Goal: Task Accomplishment & Management: Manage account settings

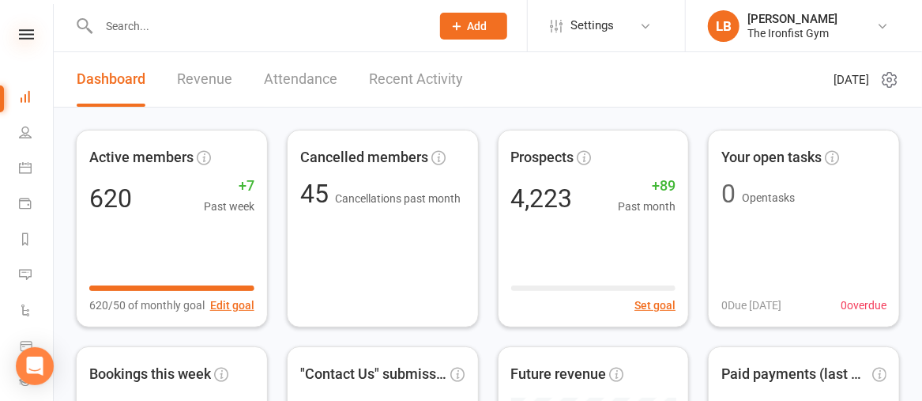
click at [19, 33] on icon at bounding box center [26, 34] width 15 height 10
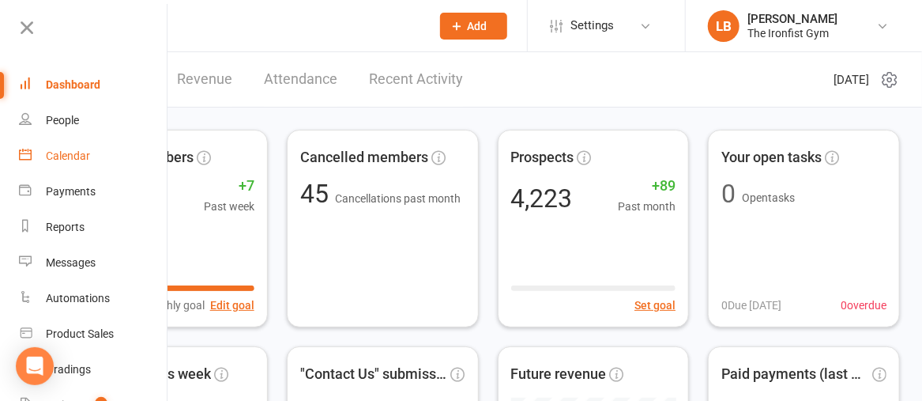
click at [66, 157] on div "Calendar" at bounding box center [68, 155] width 44 height 13
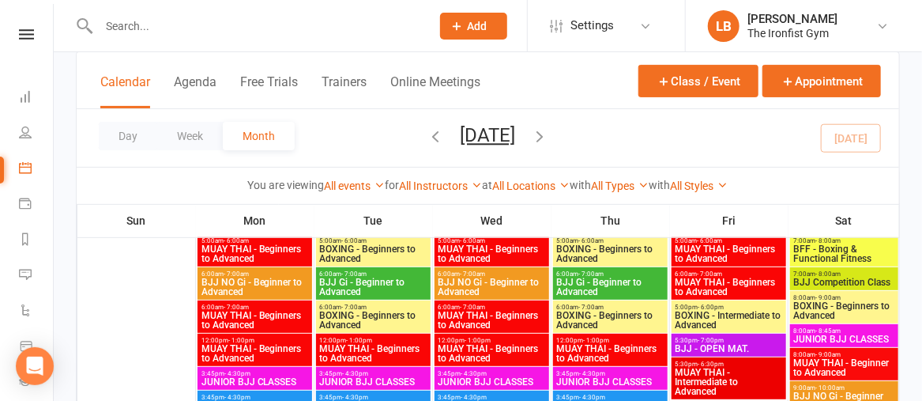
scroll to position [117, 0]
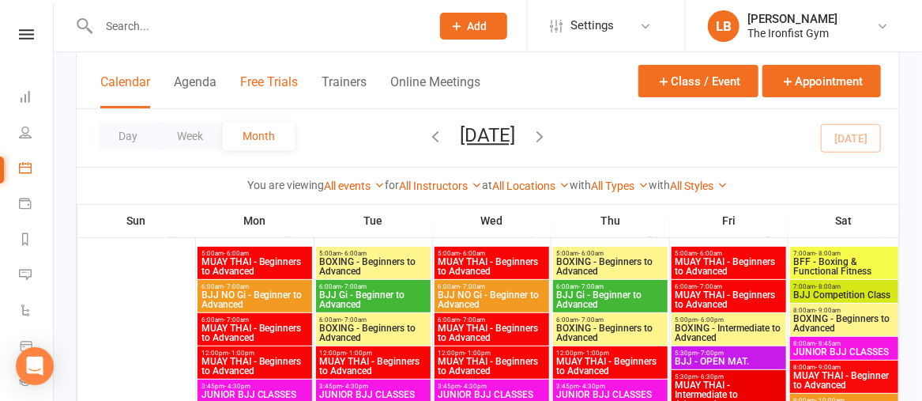
click at [259, 84] on button "Free Trials" at bounding box center [269, 91] width 58 height 34
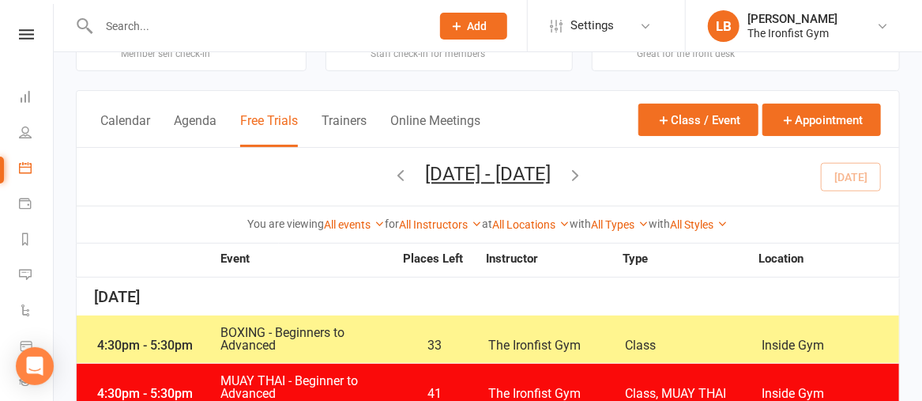
scroll to position [58, 0]
click at [184, 115] on button "Agenda" at bounding box center [195, 130] width 43 height 34
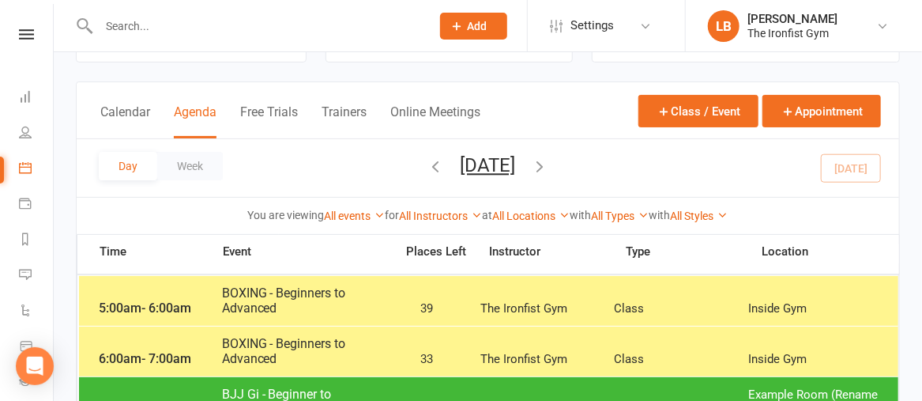
scroll to position [35, 0]
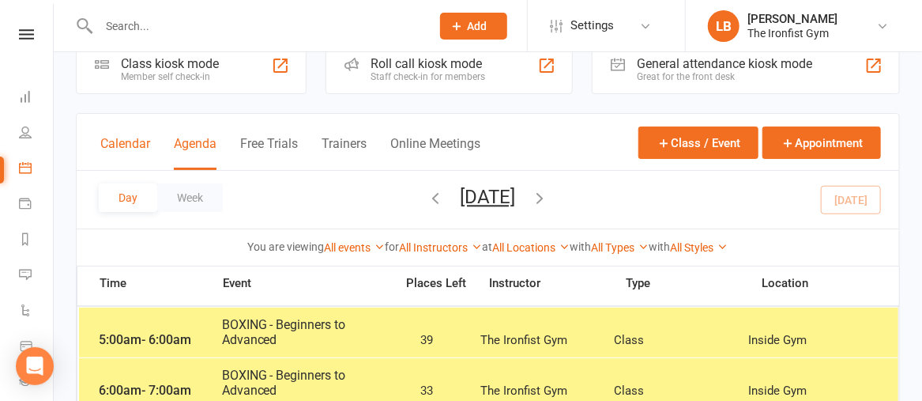
click at [125, 142] on button "Calendar" at bounding box center [125, 153] width 50 height 34
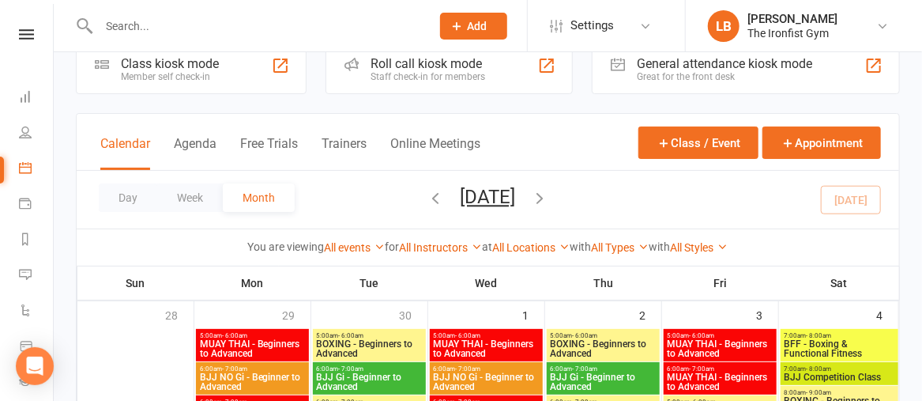
scroll to position [119, 0]
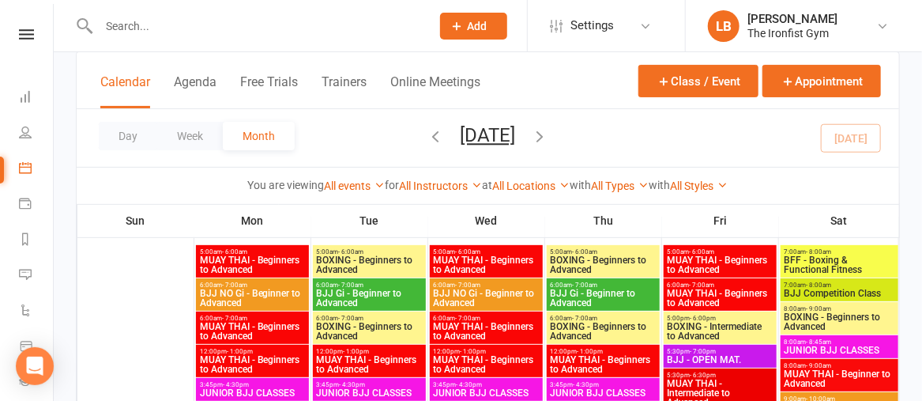
click at [273, 256] on span "MUAY THAI - Beginners to Advanced" at bounding box center [252, 264] width 107 height 19
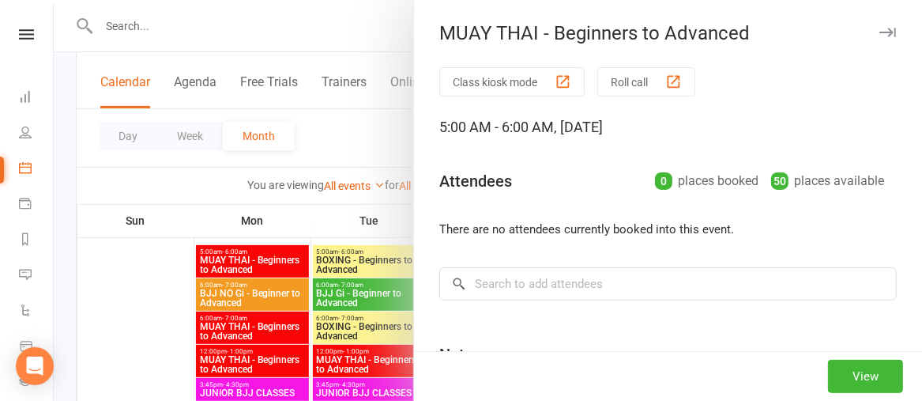
click at [273, 256] on div at bounding box center [488, 200] width 869 height 401
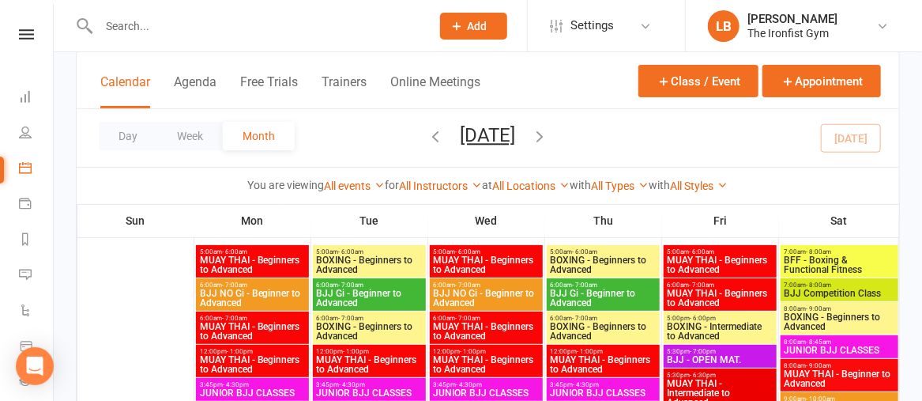
click at [273, 256] on span "MUAY THAI - Beginners to Advanced" at bounding box center [252, 264] width 107 height 19
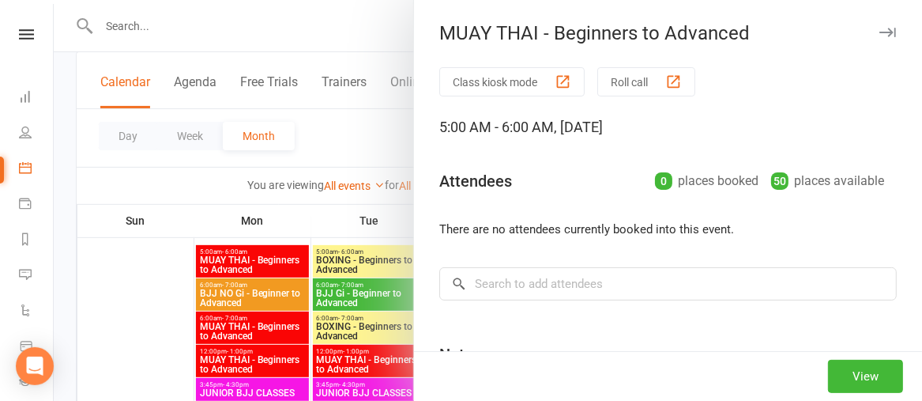
click at [273, 256] on div at bounding box center [488, 200] width 869 height 401
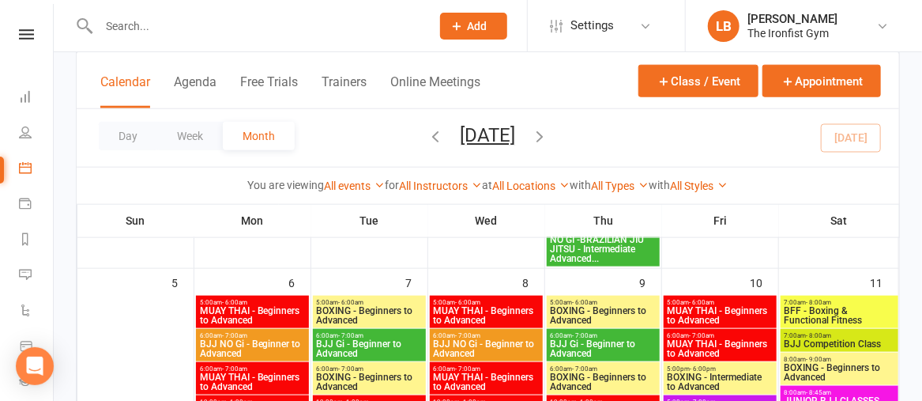
scroll to position [635, 0]
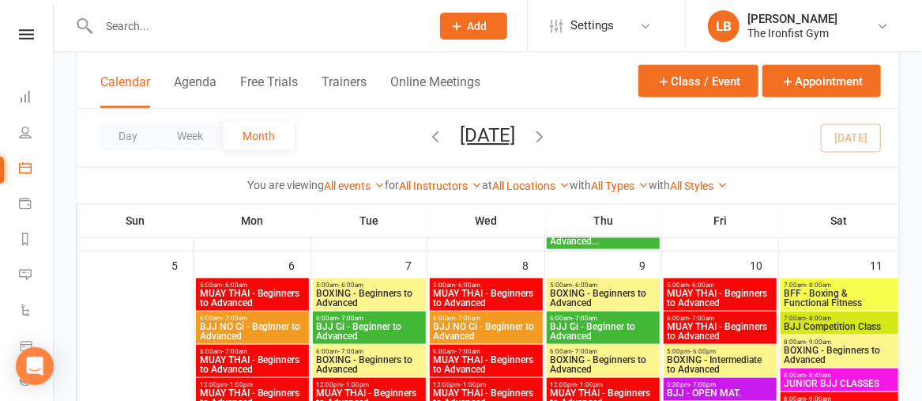
click at [854, 324] on span "BJJ Competition Class" at bounding box center [839, 326] width 111 height 9
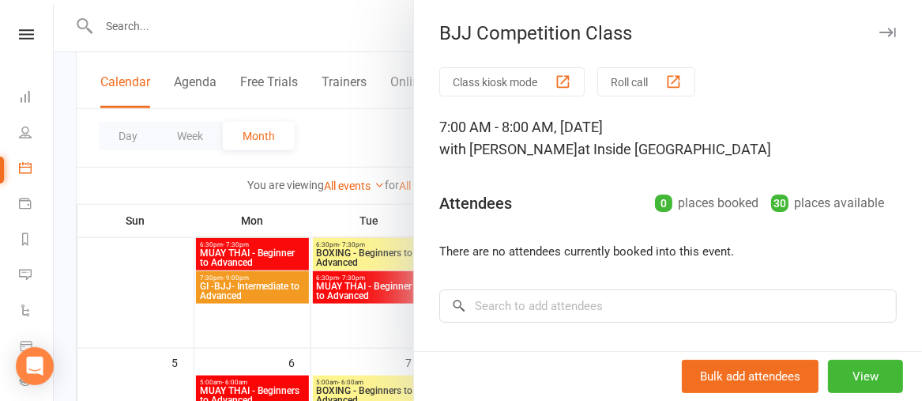
scroll to position [537, 0]
click at [838, 367] on button "View" at bounding box center [865, 376] width 75 height 33
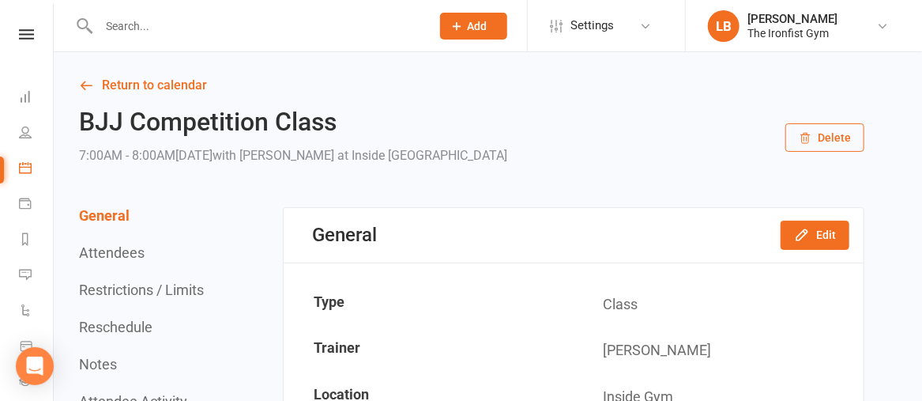
click at [809, 134] on icon "button" at bounding box center [805, 138] width 13 height 13
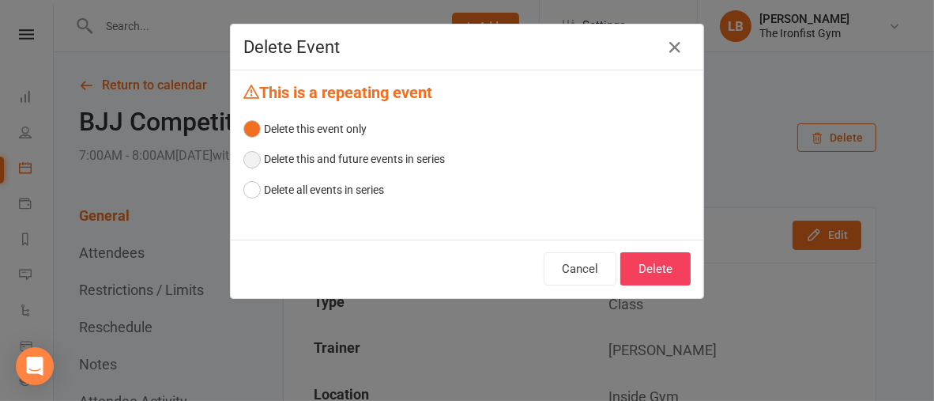
click at [245, 160] on button "Delete this and future events in series" at bounding box center [344, 159] width 202 height 30
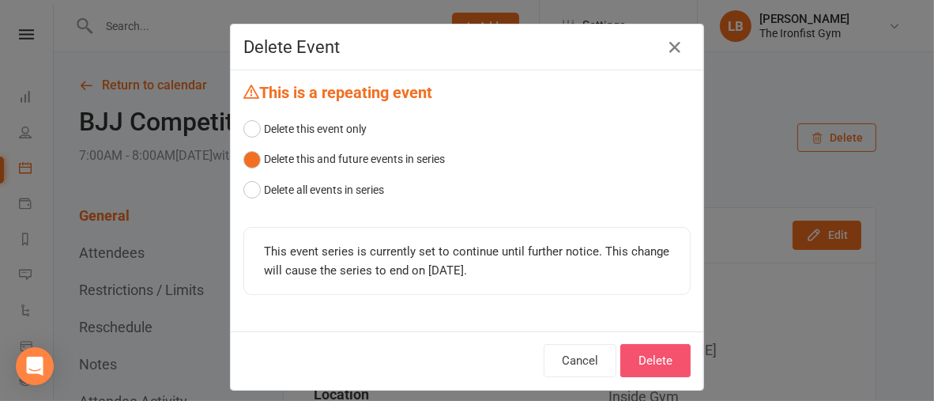
click at [652, 358] on button "Delete" at bounding box center [655, 360] width 70 height 33
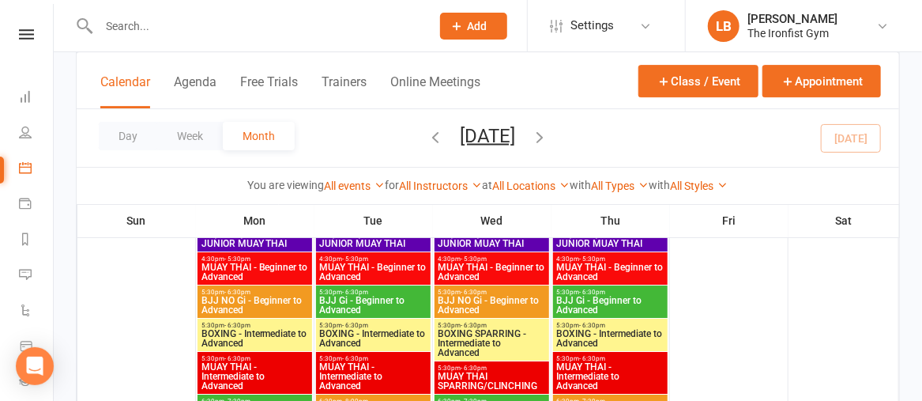
scroll to position [1999, 0]
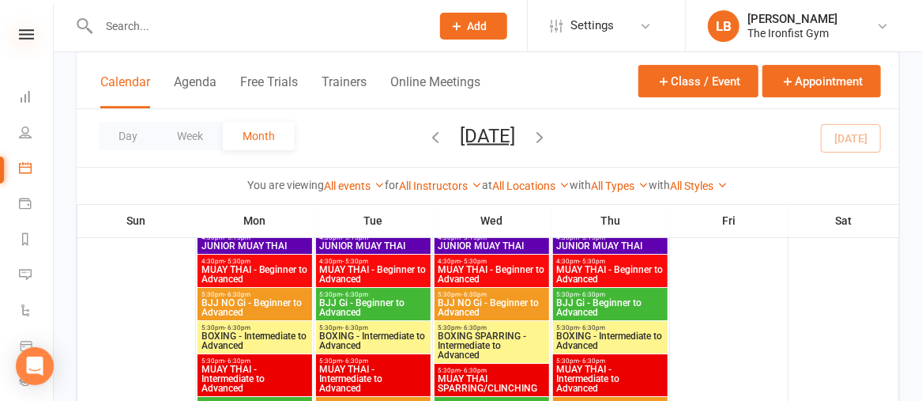
click at [21, 32] on icon at bounding box center [26, 34] width 15 height 10
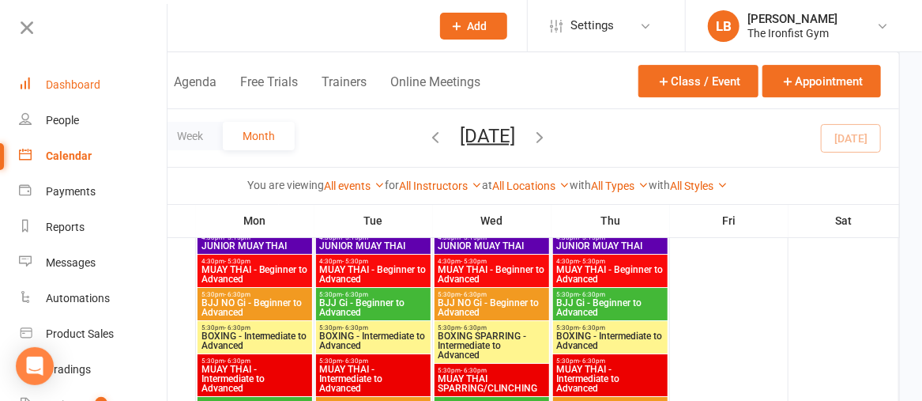
click at [62, 85] on div "Dashboard" at bounding box center [73, 84] width 55 height 13
